Goal: Task Accomplishment & Management: Use online tool/utility

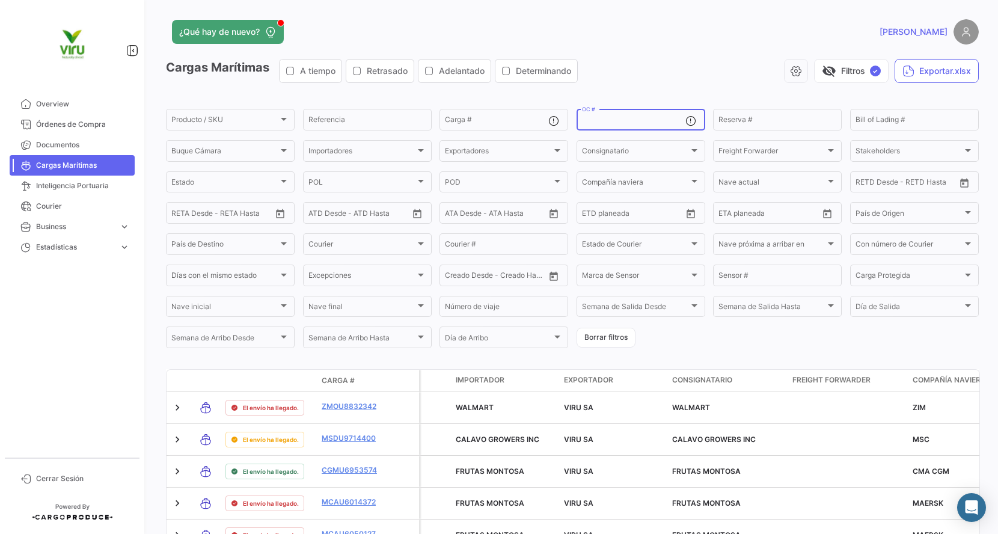
click at [634, 121] on input "OC #" at bounding box center [633, 121] width 103 height 8
paste input "20072942,20072977,20072987,20075775,20075834,20076103,20075440,20075672,2007558…"
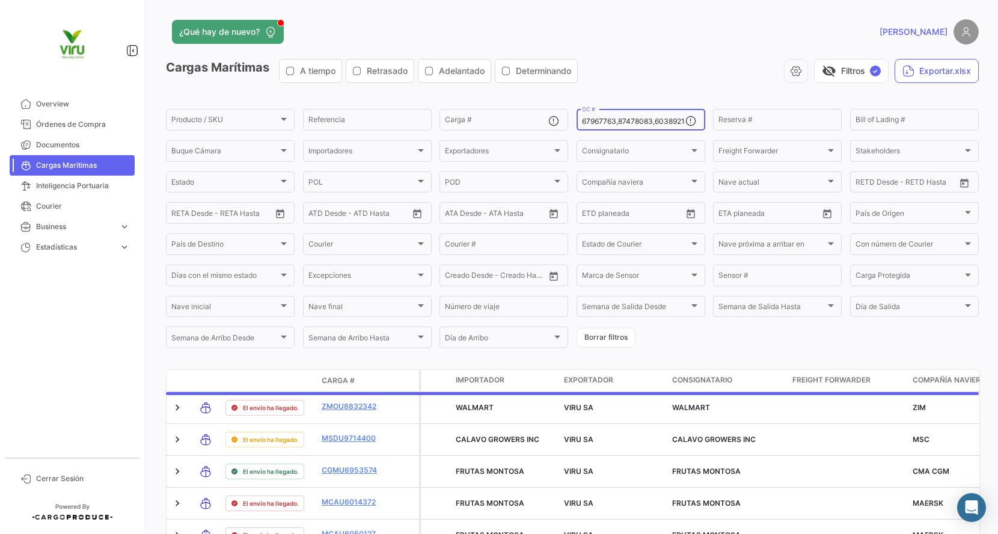
scroll to position [0, 4558]
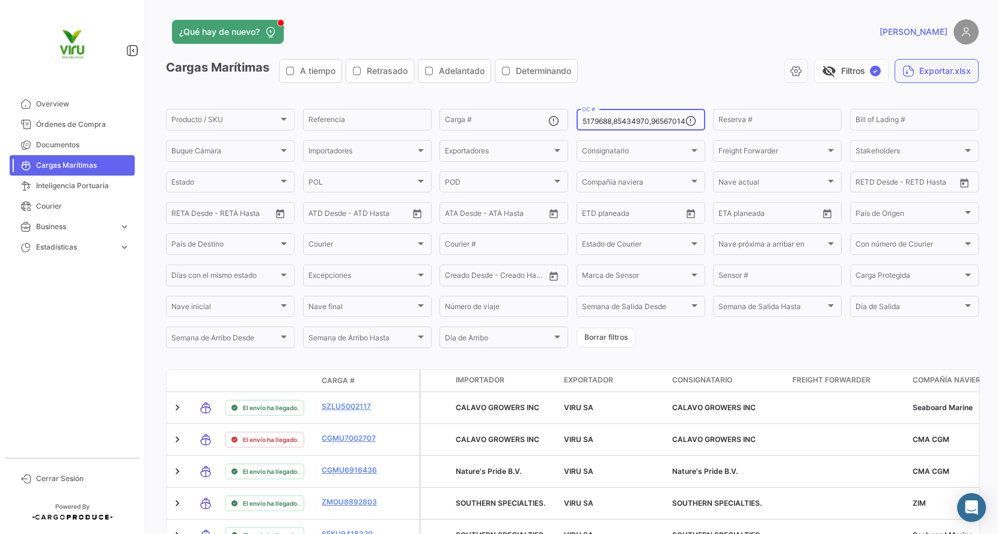
type input "20072942,20072977,20072987,20075775,20075834,20076103,20075440,20075672,2007558…"
click at [932, 74] on button "Exportar.xlsx" at bounding box center [936, 71] width 84 height 24
click at [596, 124] on input "OC #" at bounding box center [633, 121] width 103 height 8
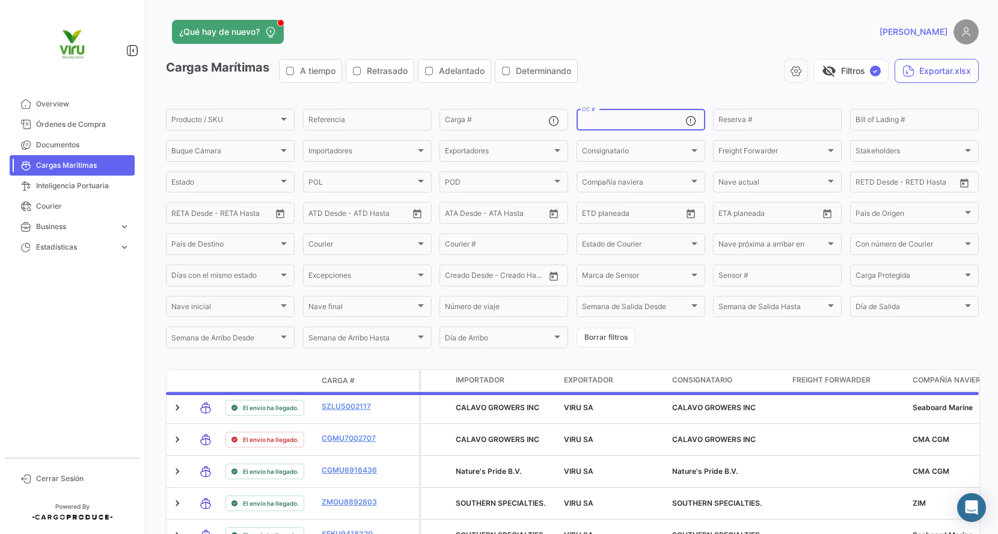
paste input "20073965"
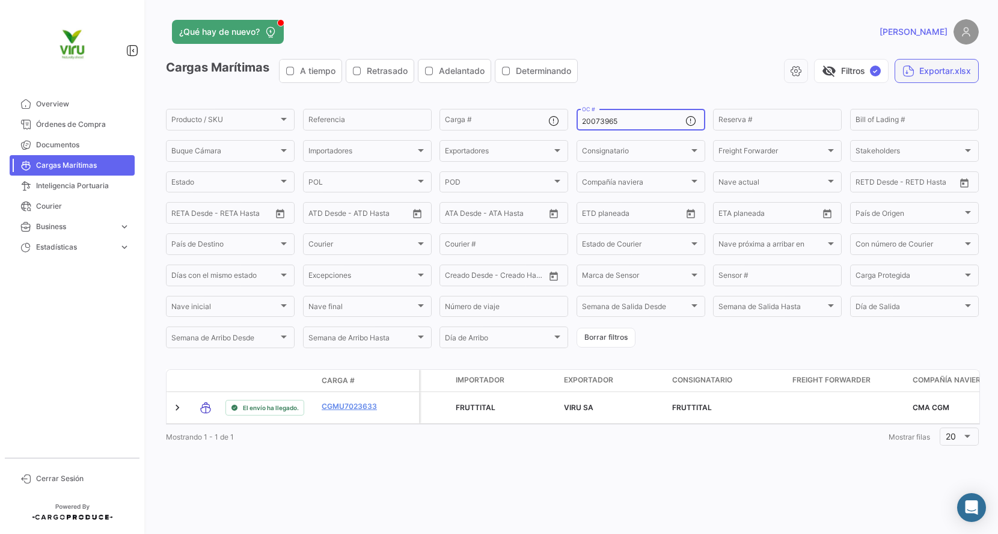
type input "20073965"
click at [925, 72] on button "Exportar.xlsx" at bounding box center [936, 71] width 84 height 24
click at [604, 119] on input "20073965" at bounding box center [633, 121] width 103 height 8
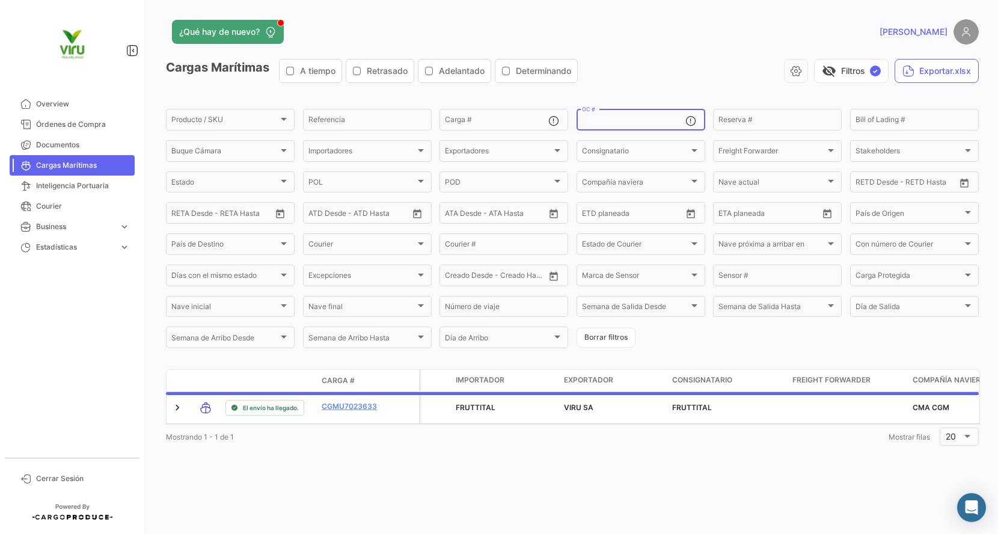
paste input "20072942,20075834,20076103,20078704,20078706,20078707,20075674,20075903,2007590…"
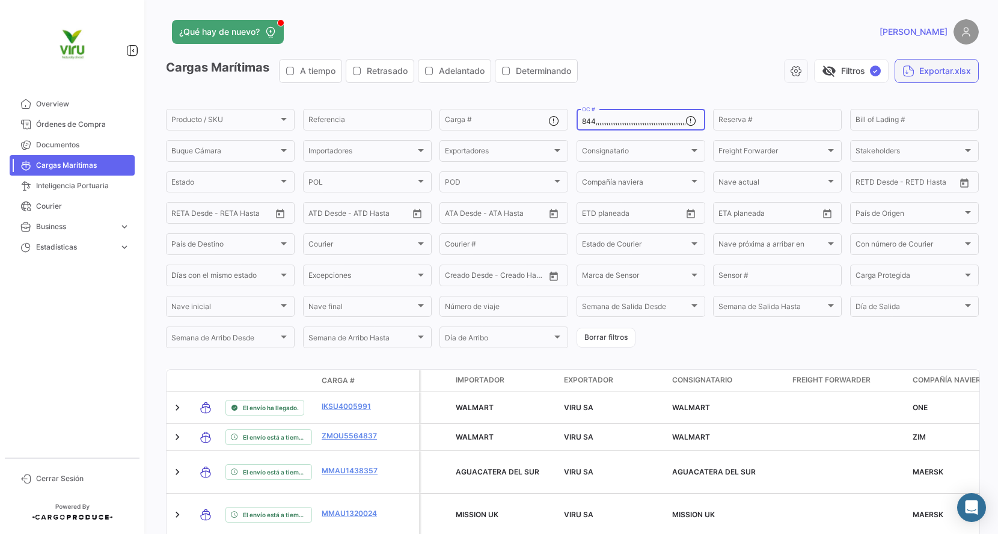
type input "20072942,20075834,20076103,20078704,20078706,20078707,20075674,20075903,2007590…"
click at [922, 73] on button "Exportar.xlsx" at bounding box center [936, 71] width 84 height 24
